Goal: Find specific page/section: Find specific page/section

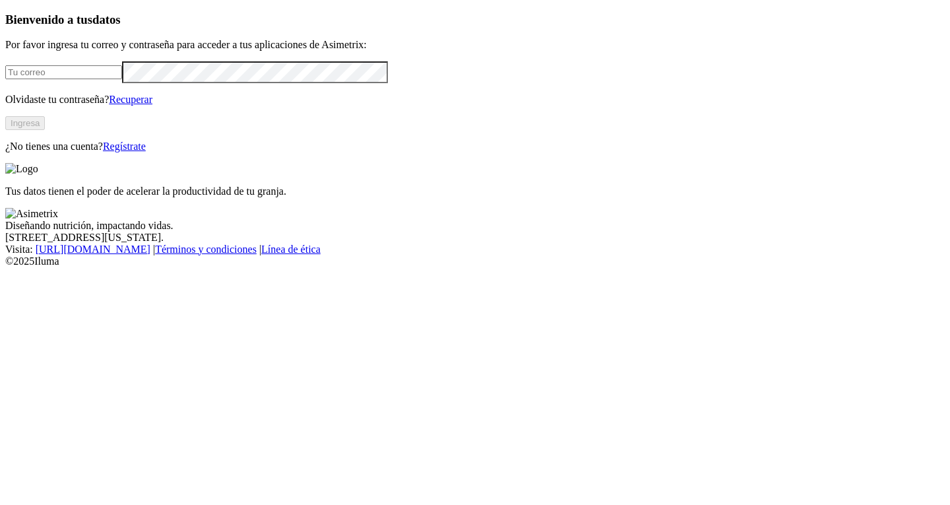
type input "[EMAIL_ADDRESS][DOMAIN_NAME]"
click at [45, 130] on button "Ingresa" at bounding box center [25, 123] width 40 height 14
